Goal: Task Accomplishment & Management: Manage account settings

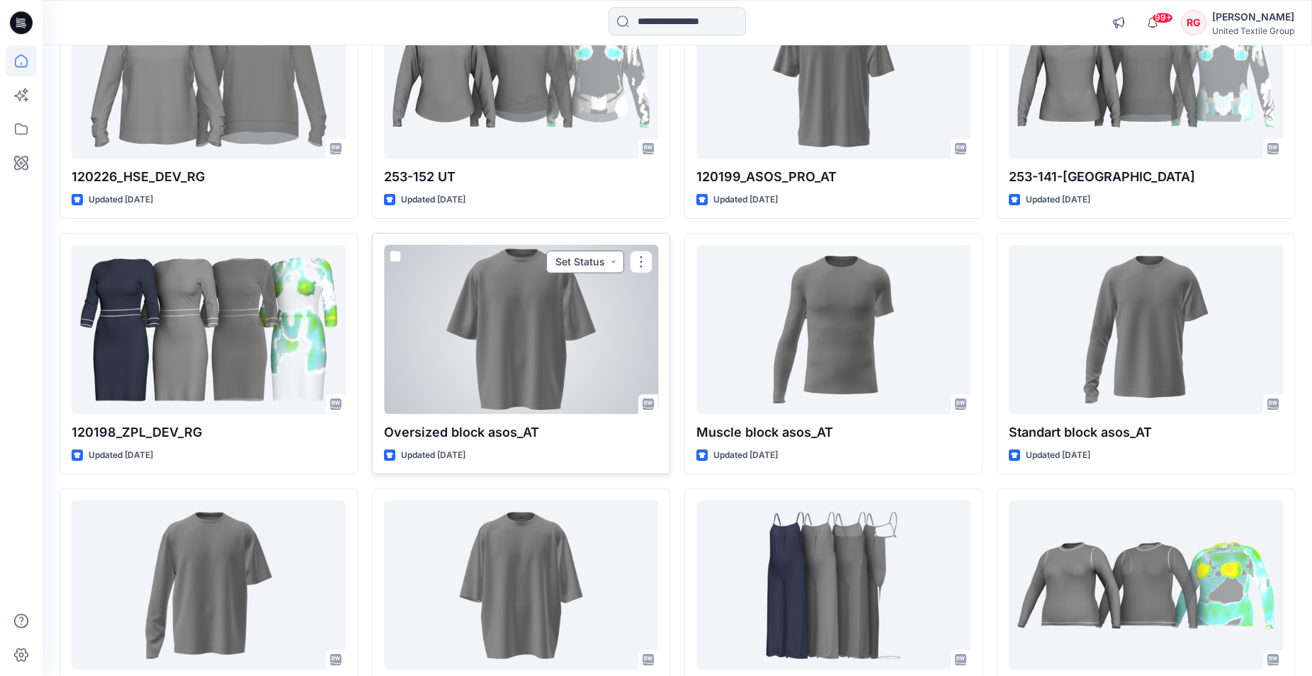
scroll to position [19099, 0]
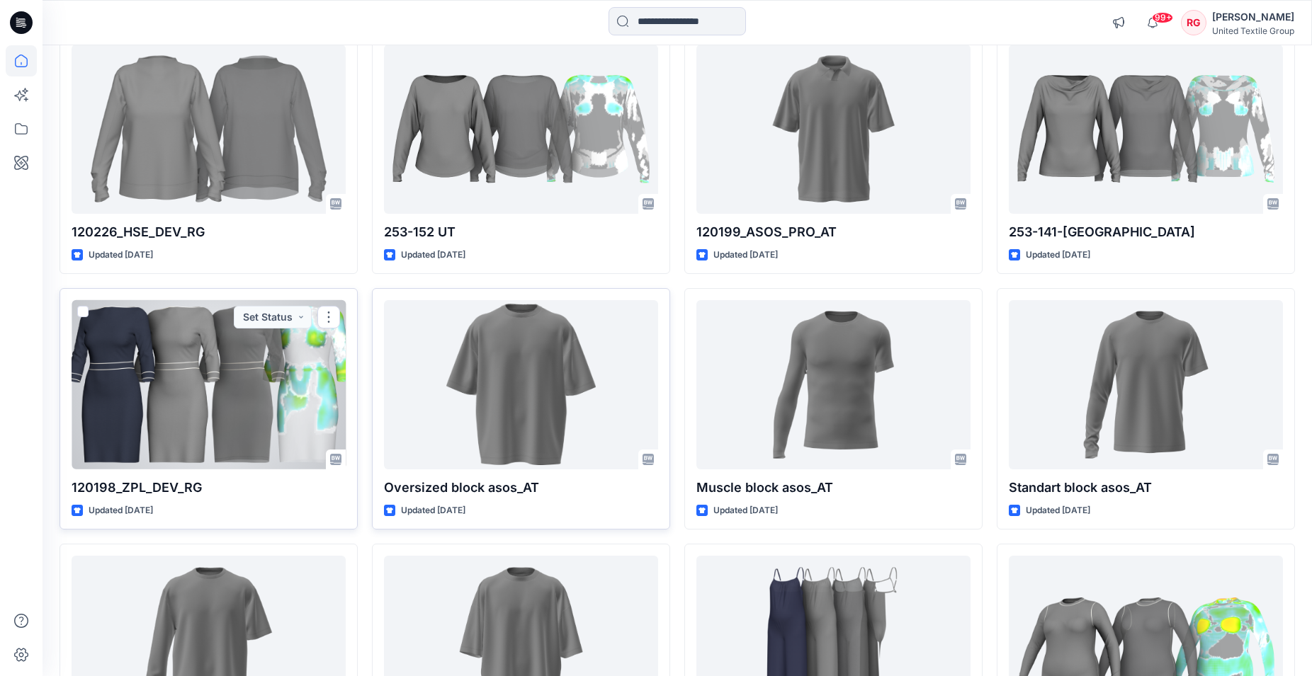
click at [234, 345] on div at bounding box center [209, 384] width 274 height 169
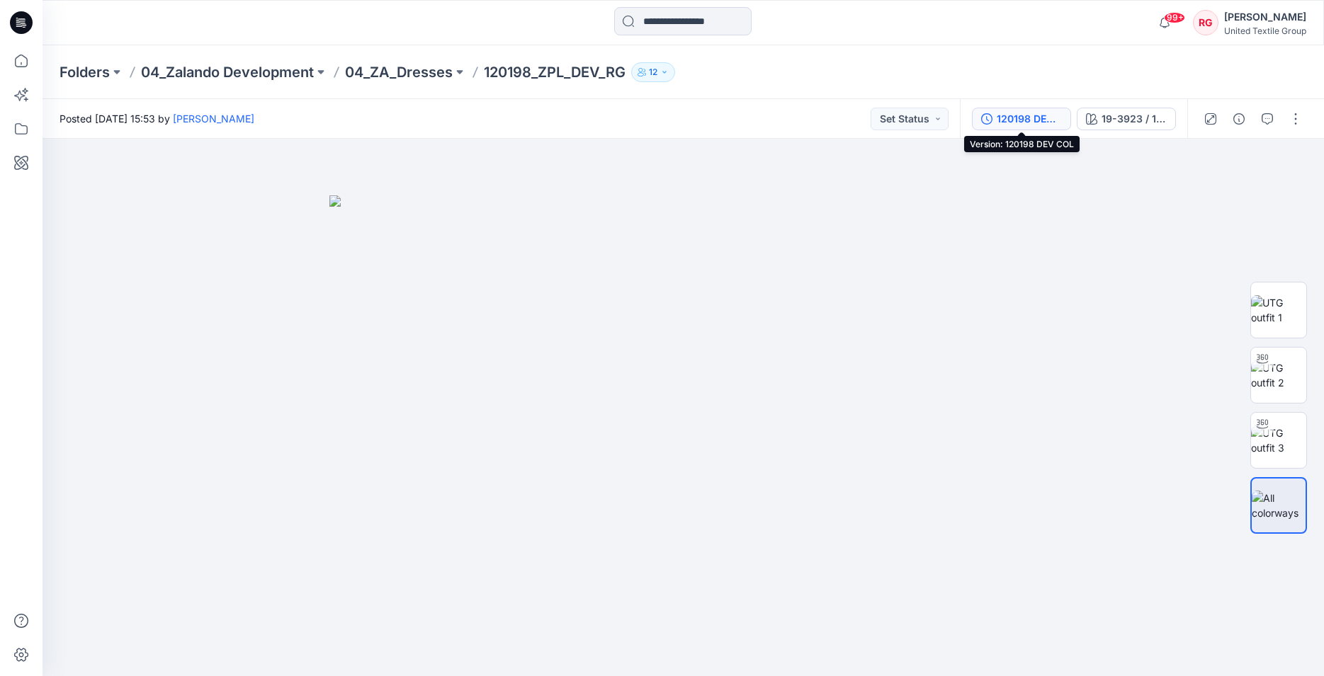
click at [1016, 120] on div "120198 DEV COL" at bounding box center [1029, 119] width 65 height 16
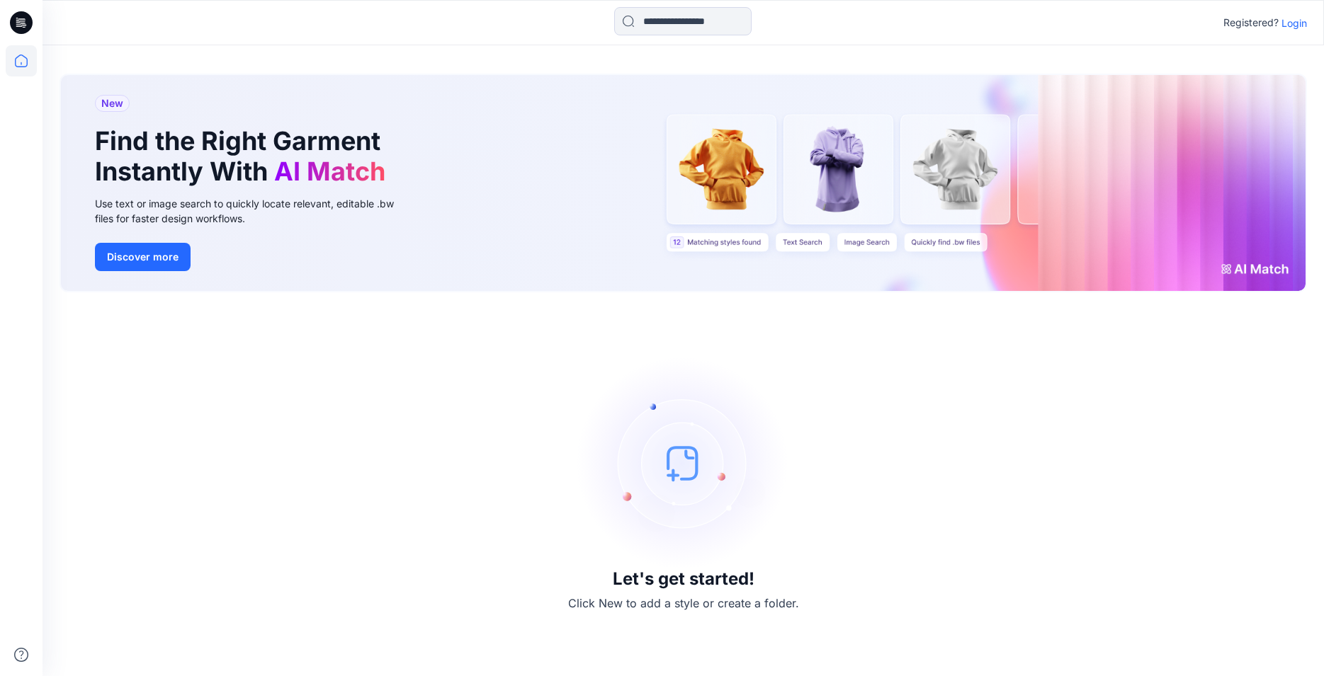
click at [1304, 19] on p "Login" at bounding box center [1293, 23] width 25 height 15
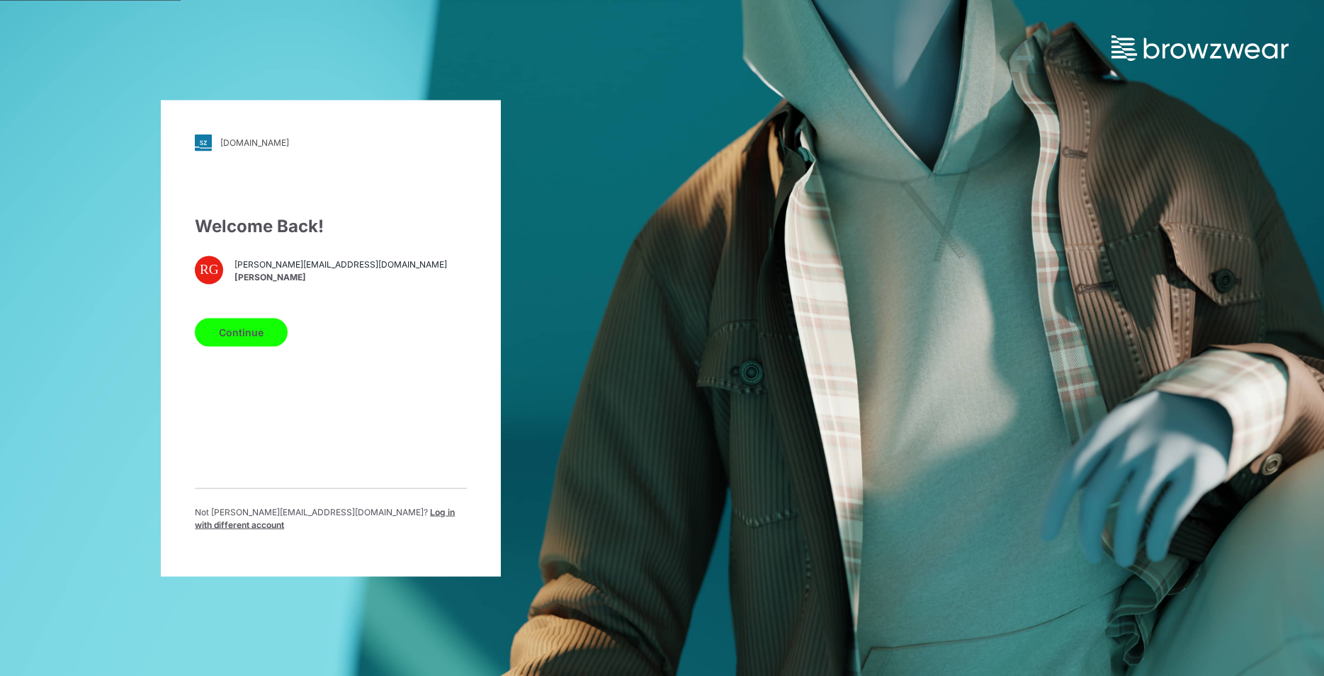
click at [256, 332] on button "Continue" at bounding box center [241, 332] width 93 height 28
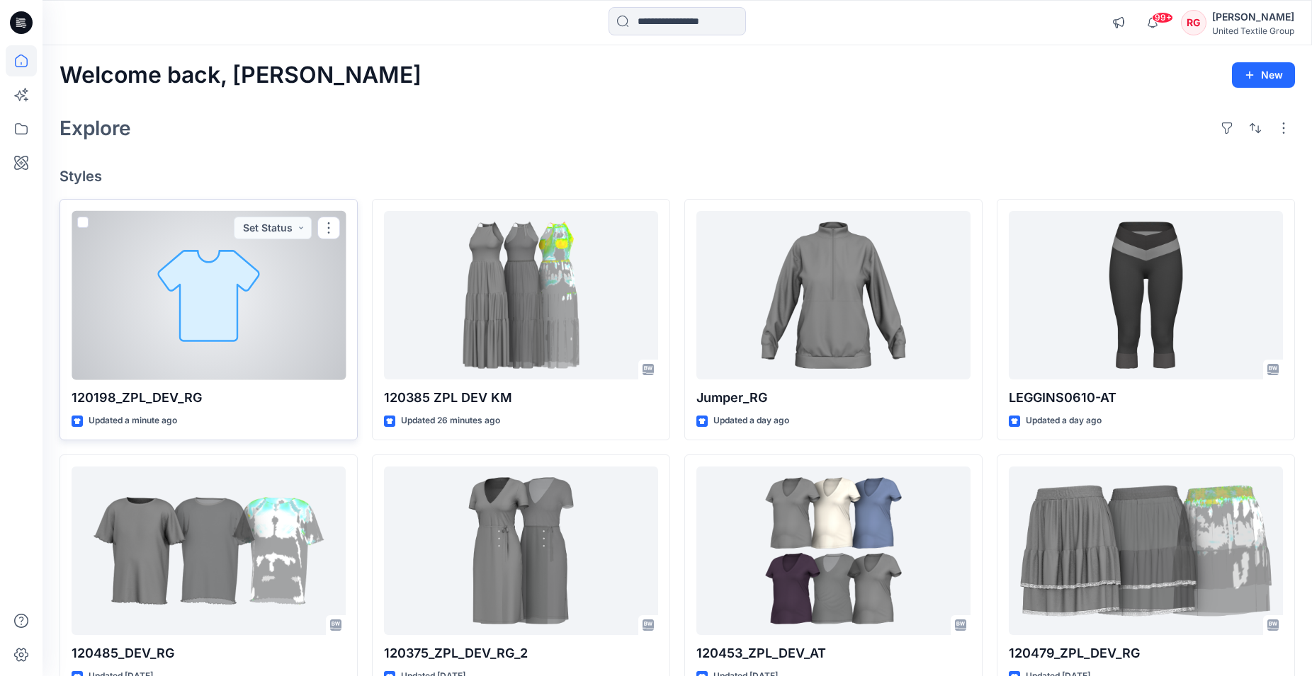
click at [209, 307] on div at bounding box center [209, 295] width 274 height 169
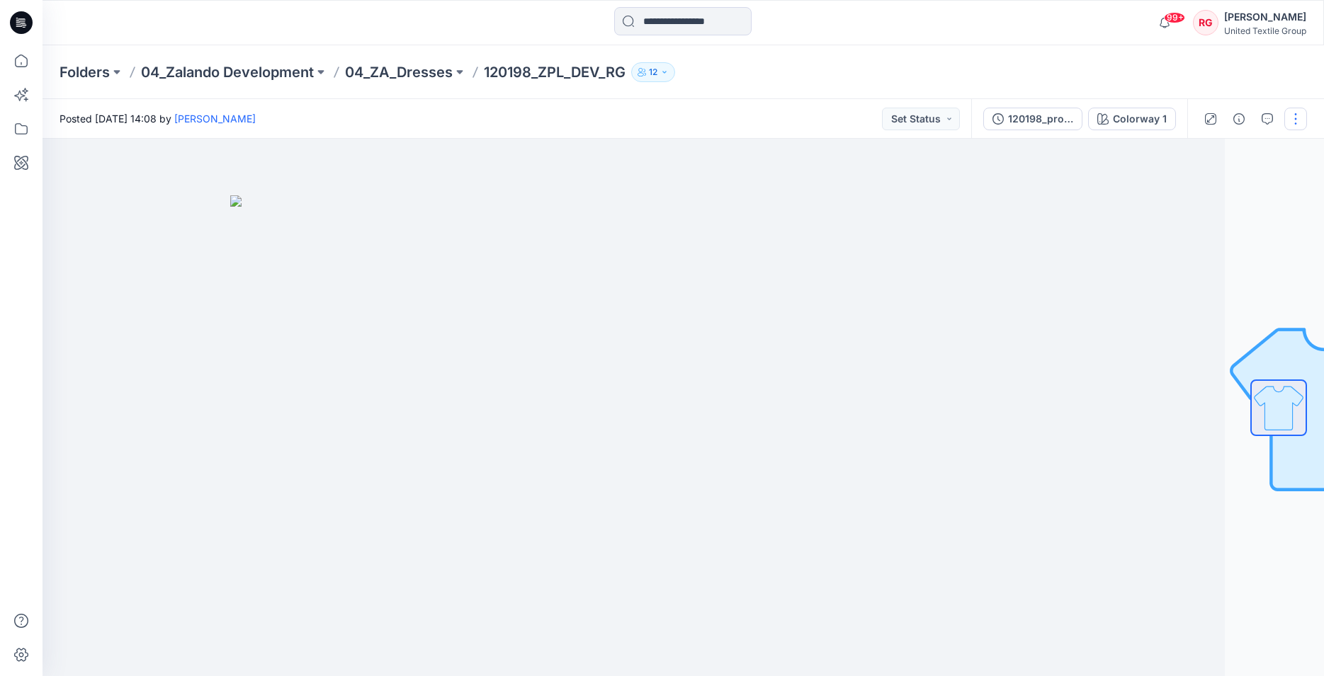
click at [1292, 123] on button "button" at bounding box center [1295, 119] width 23 height 23
click at [1063, 225] on div at bounding box center [583, 408] width 1281 height 538
click at [1055, 120] on div "120198_production_RG" at bounding box center [1040, 119] width 65 height 16
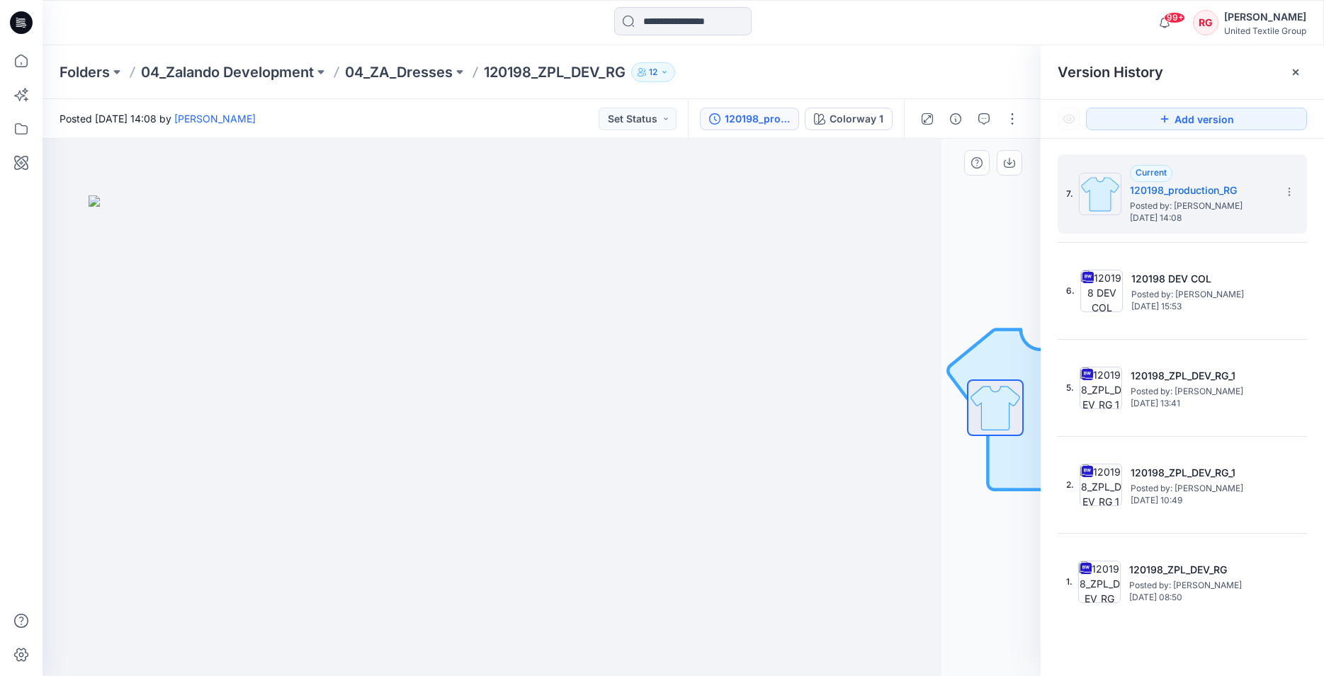
click at [960, 243] on div at bounding box center [995, 408] width 91 height 354
click at [1286, 197] on icon at bounding box center [1288, 191] width 11 height 11
click at [841, 237] on div at bounding box center [442, 408] width 998 height 538
click at [1010, 117] on button "button" at bounding box center [1012, 119] width 23 height 23
click at [845, 246] on div at bounding box center [442, 408] width 998 height 538
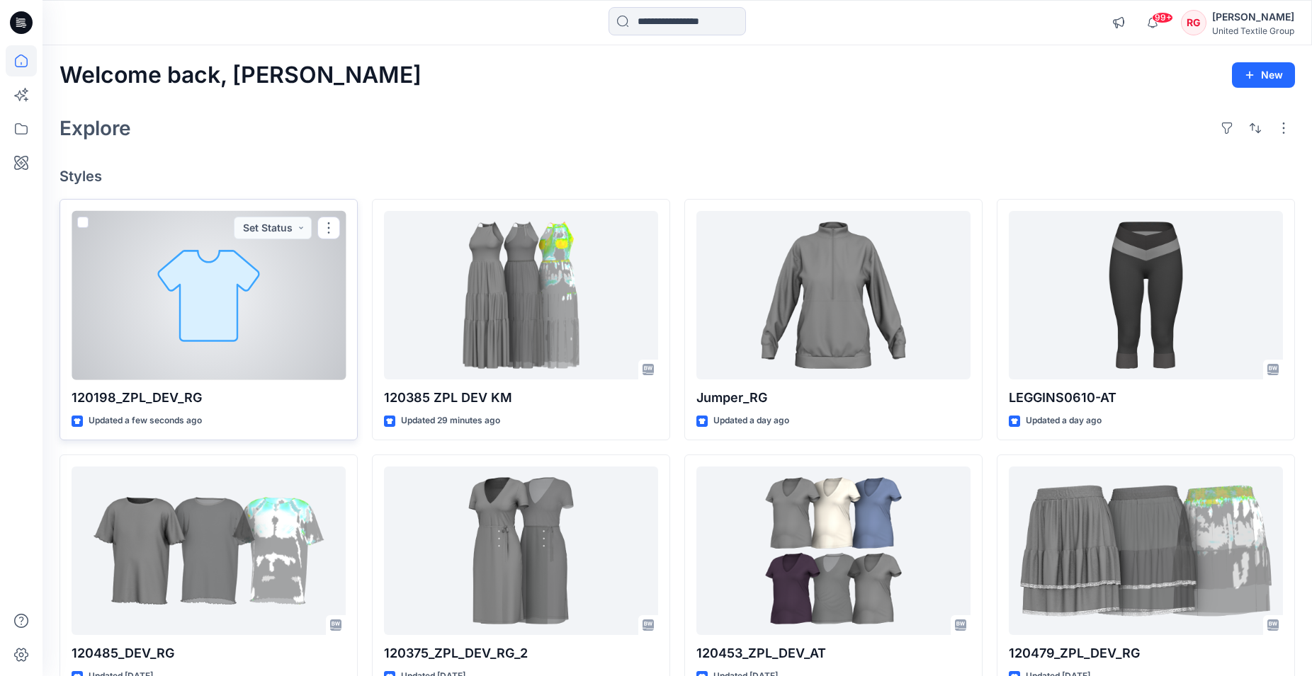
click at [227, 308] on div at bounding box center [209, 295] width 274 height 169
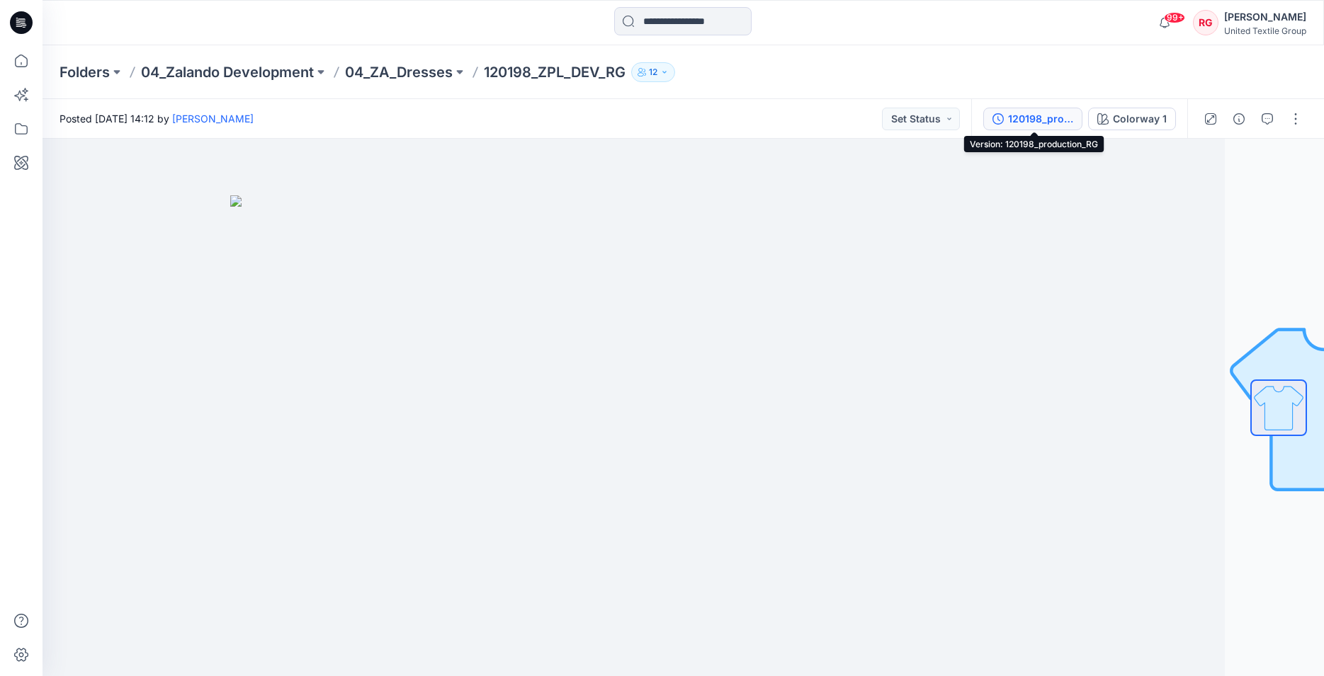
click at [1065, 120] on div "120198_production_RG" at bounding box center [1040, 119] width 65 height 16
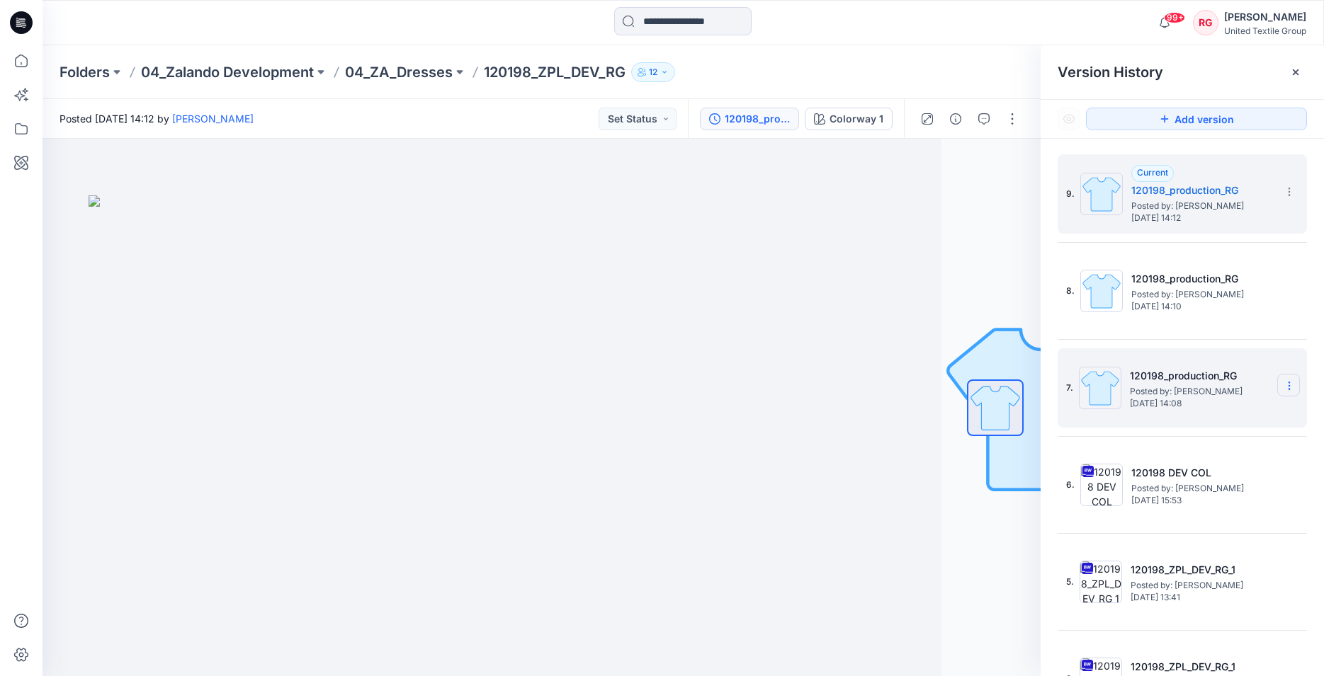
click at [1285, 385] on icon at bounding box center [1288, 385] width 11 height 11
click at [1225, 503] on span "Delete Version" at bounding box center [1191, 504] width 67 height 17
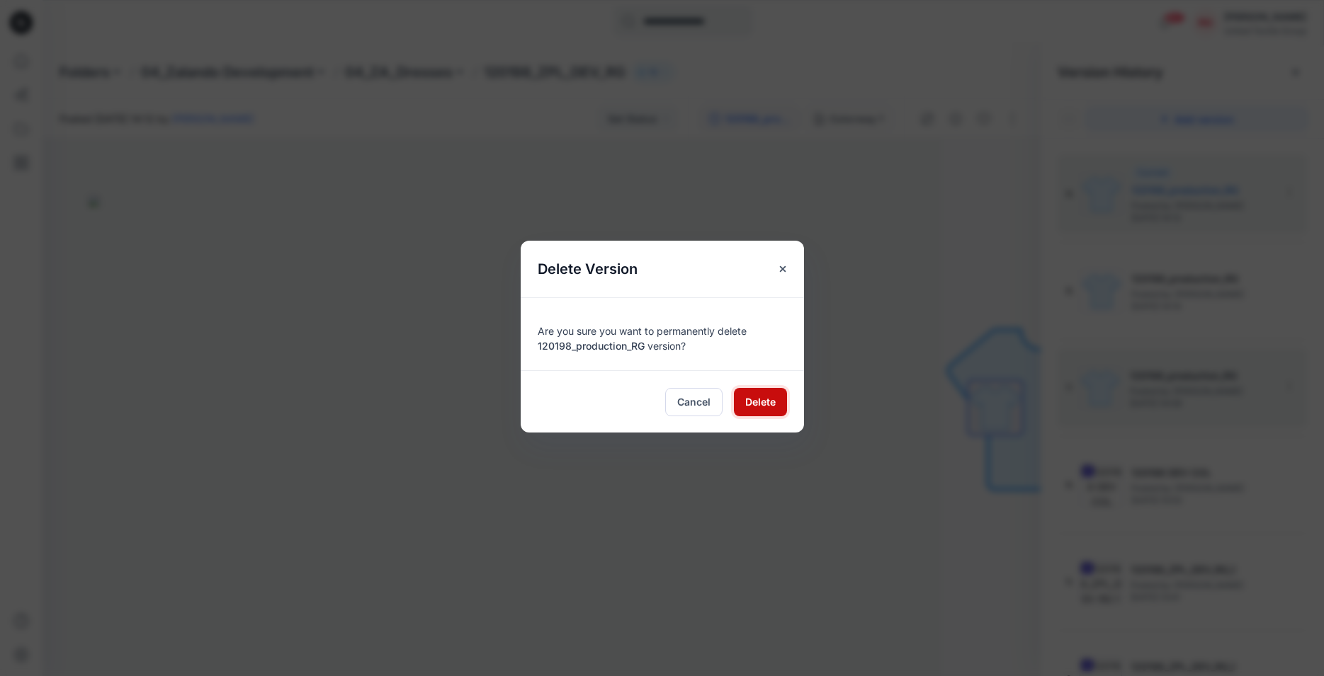
click at [756, 402] on span "Delete" at bounding box center [760, 401] width 30 height 15
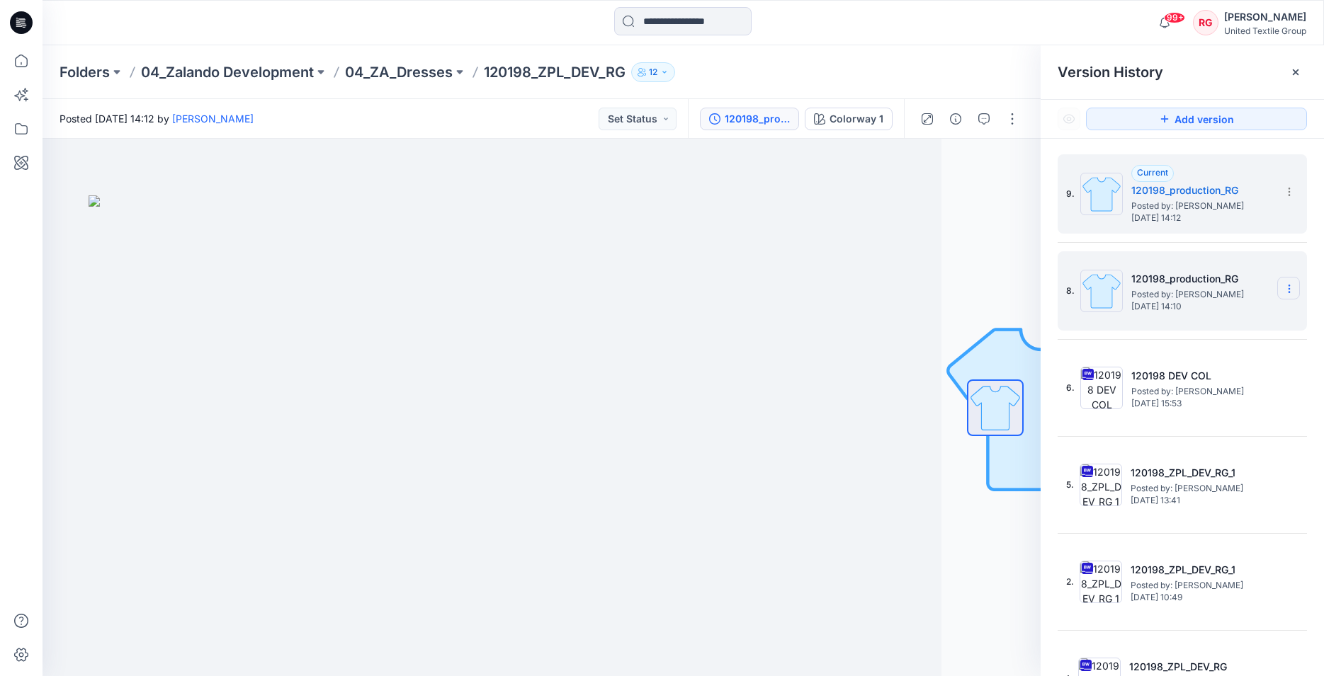
click at [1285, 289] on icon at bounding box center [1288, 288] width 11 height 11
click at [1235, 404] on div "Delete Version" at bounding box center [1213, 408] width 164 height 28
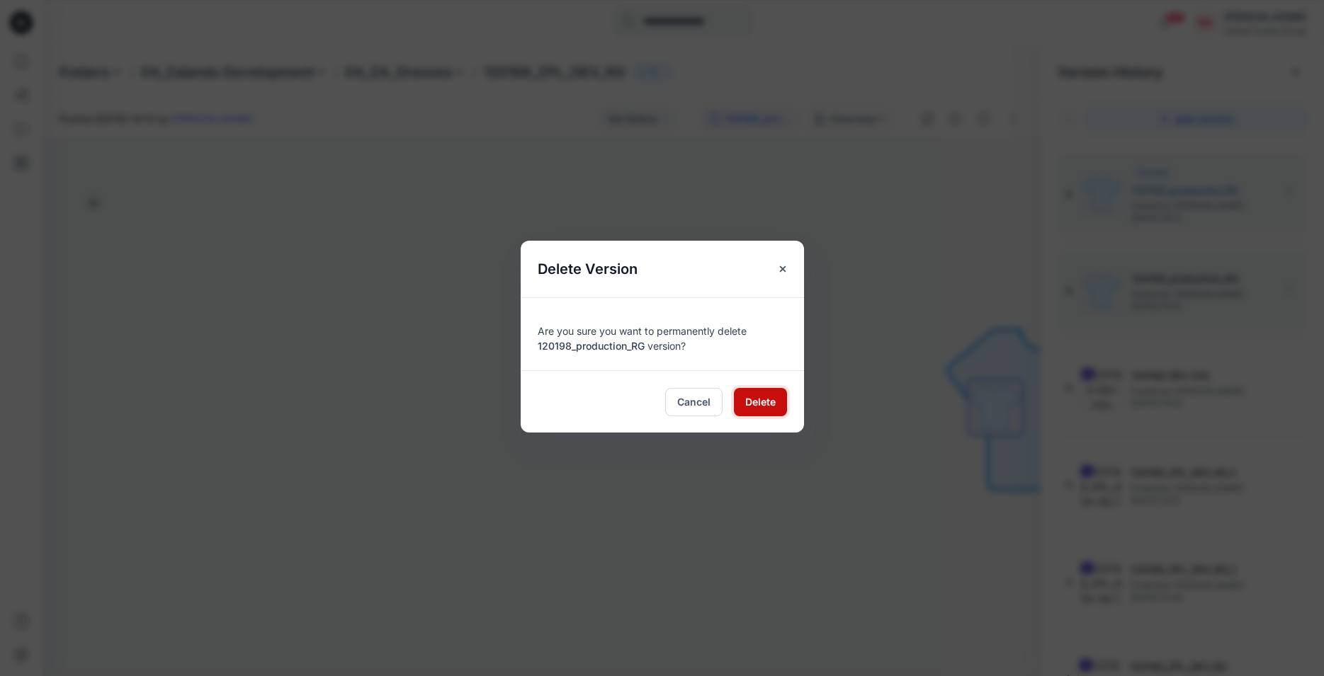
click at [769, 402] on span "Delete" at bounding box center [760, 401] width 30 height 15
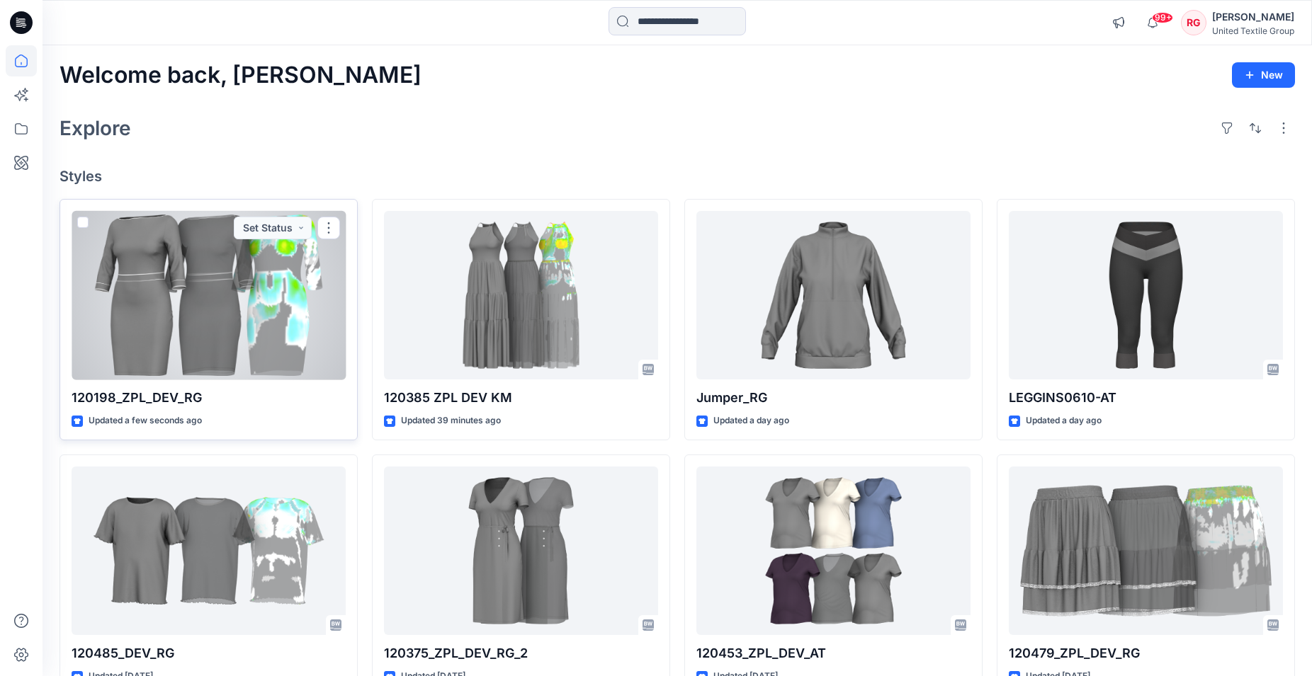
click at [256, 335] on div at bounding box center [209, 295] width 274 height 169
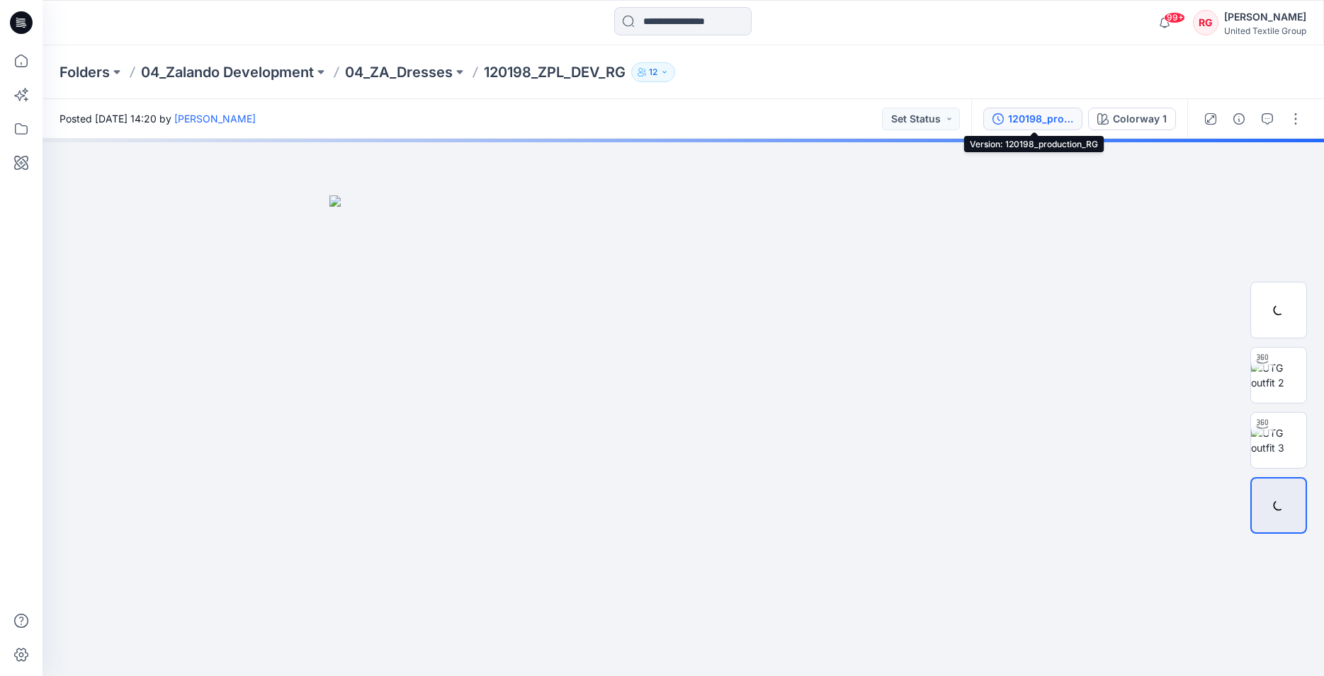
click at [1042, 111] on div "120198_production_RG" at bounding box center [1040, 119] width 65 height 16
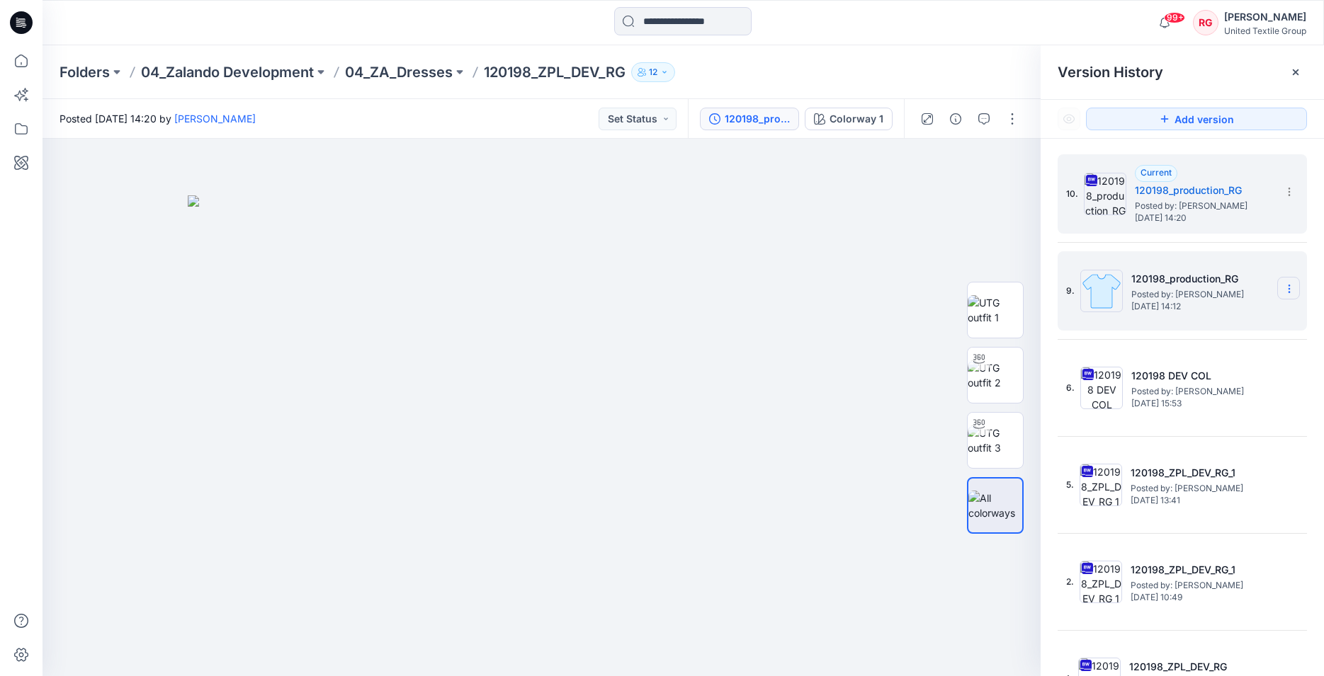
click at [1283, 288] on icon at bounding box center [1288, 288] width 11 height 11
click at [1210, 411] on span "Delete Version" at bounding box center [1191, 407] width 67 height 17
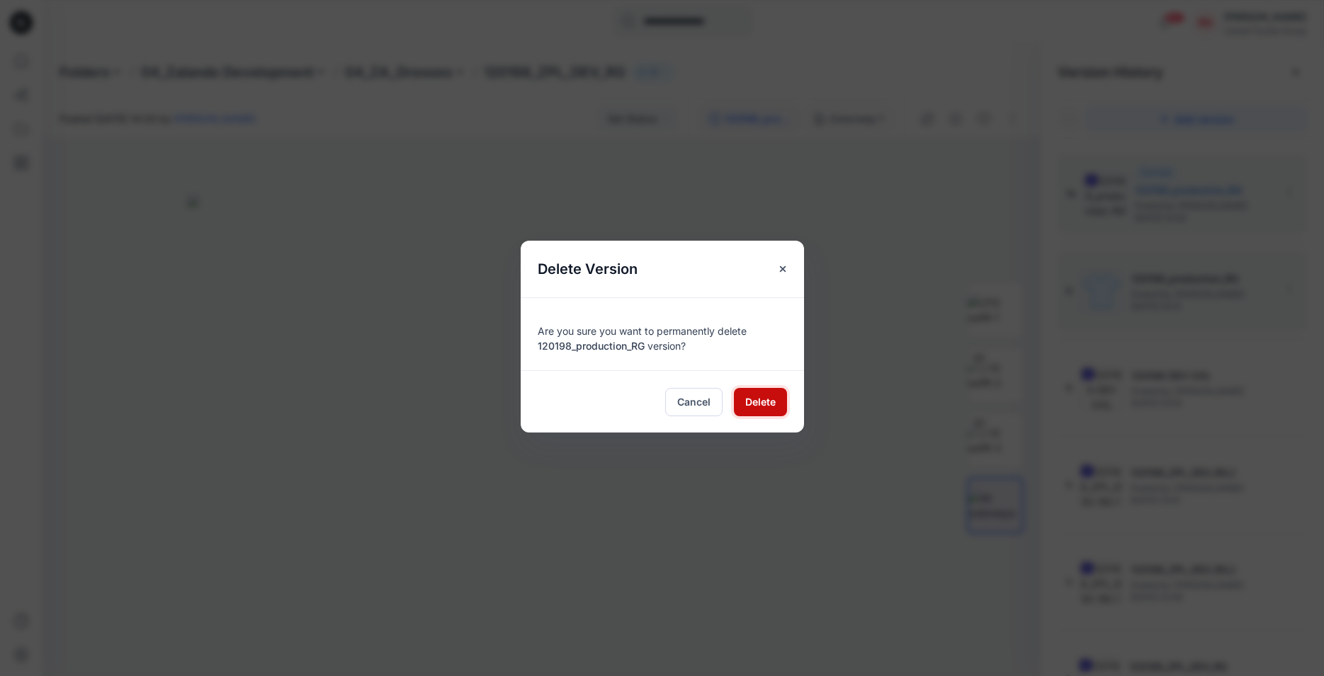
click at [763, 403] on span "Delete" at bounding box center [760, 401] width 30 height 15
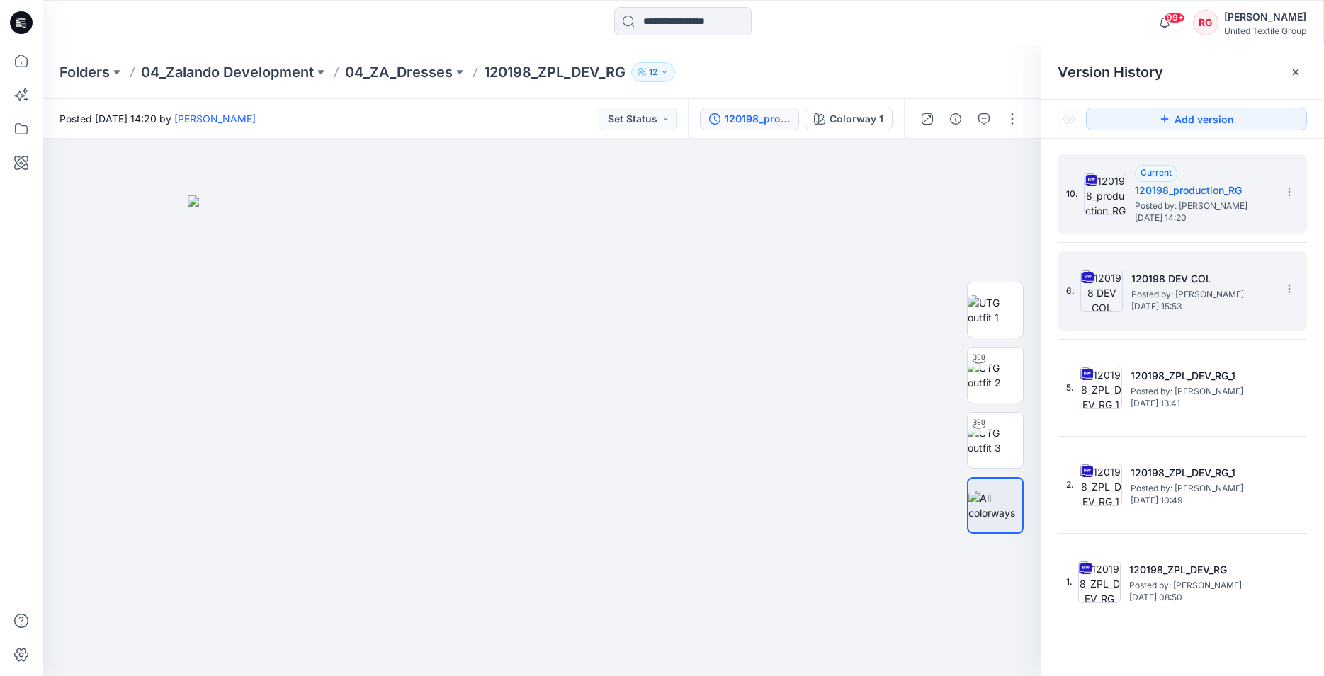
click at [1150, 285] on h5 "120198 DEV COL" at bounding box center [1202, 279] width 142 height 17
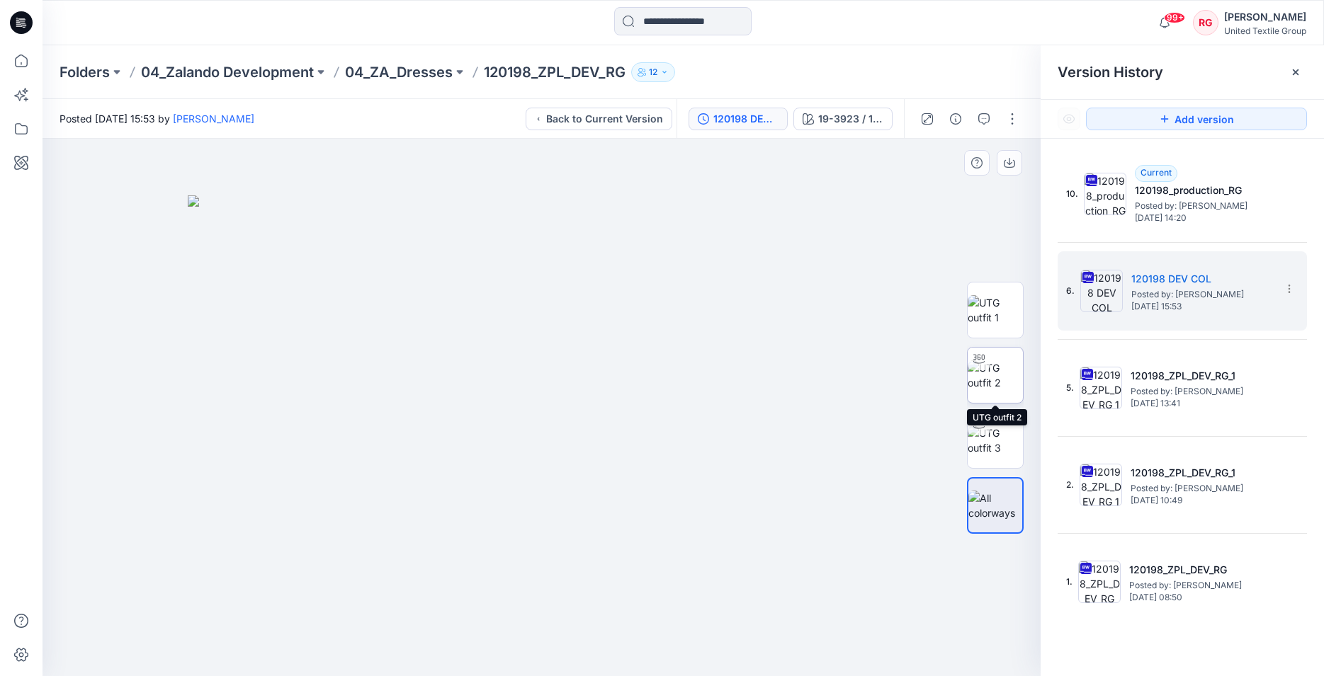
click at [997, 361] on img at bounding box center [994, 376] width 55 height 30
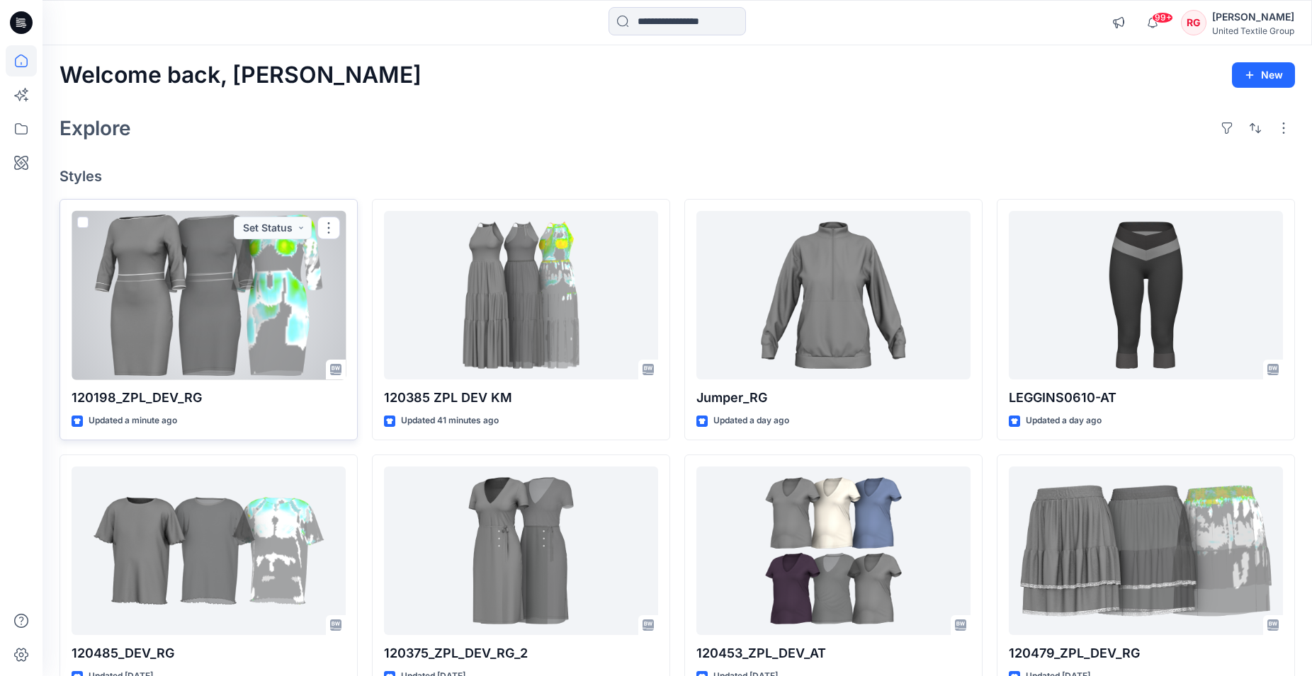
click at [213, 302] on div at bounding box center [209, 295] width 274 height 169
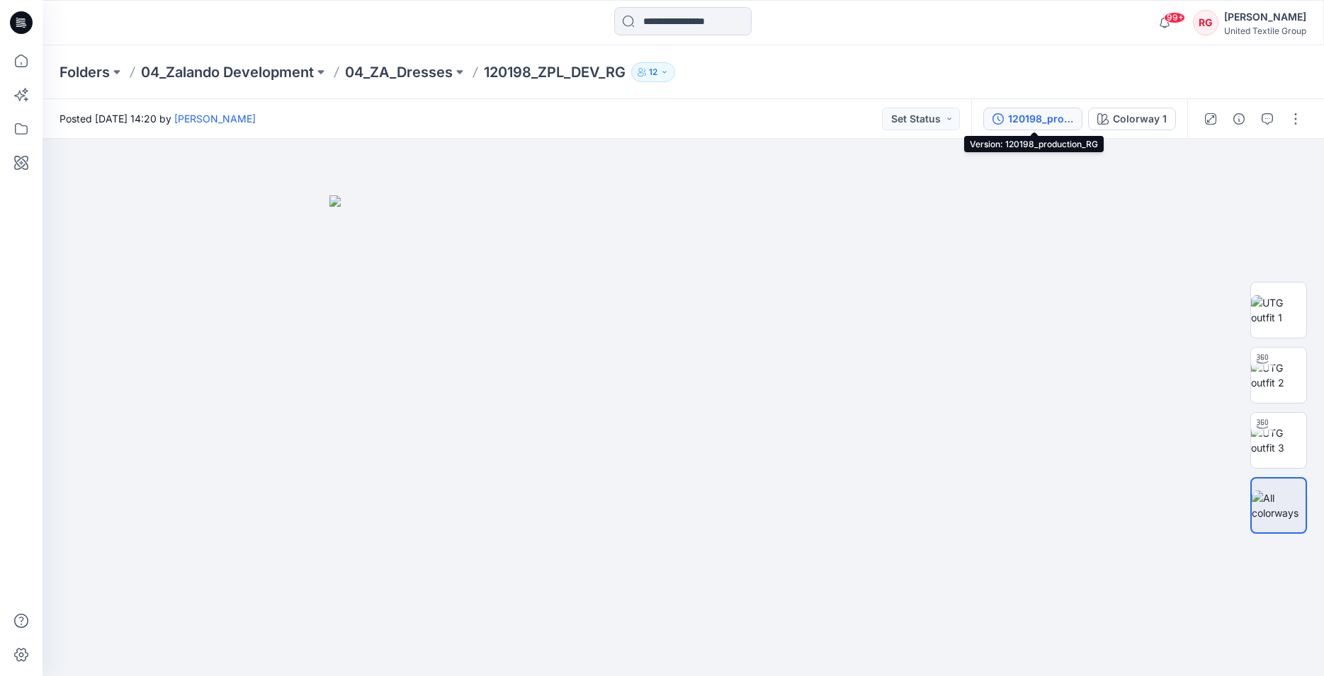
click at [1036, 118] on div "120198_production_RG" at bounding box center [1040, 119] width 65 height 16
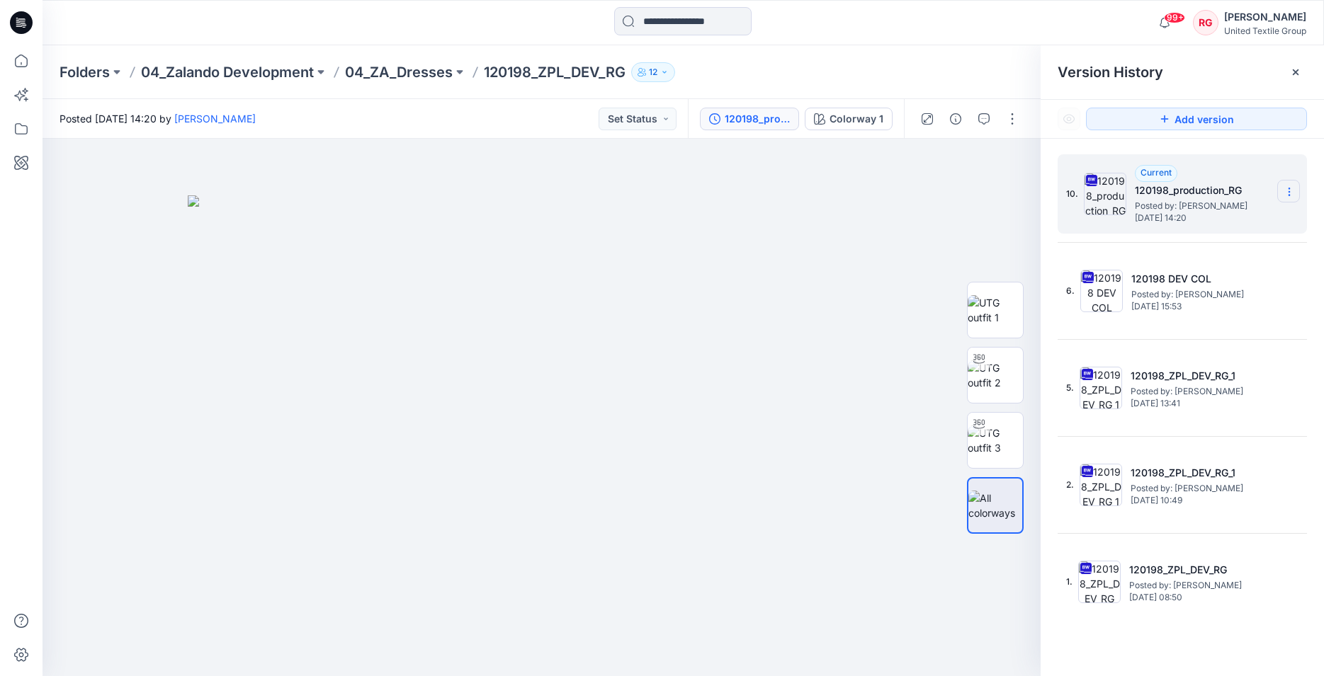
click at [1290, 191] on icon at bounding box center [1288, 191] width 11 height 11
click at [836, 217] on img at bounding box center [542, 436] width 708 height 482
